Goal: Transaction & Acquisition: Subscribe to service/newsletter

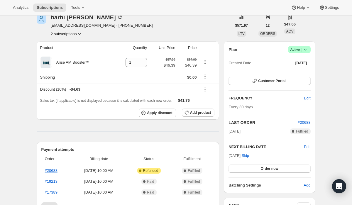
scroll to position [29, 0]
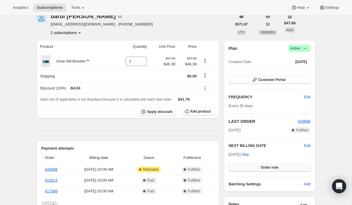
click at [269, 168] on span "Order now" at bounding box center [269, 167] width 18 height 5
click at [269, 168] on span "Click to confirm" at bounding box center [269, 167] width 27 height 5
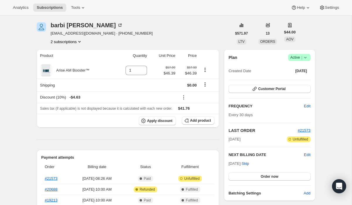
scroll to position [21, 0]
